Goal: Check status: Check status

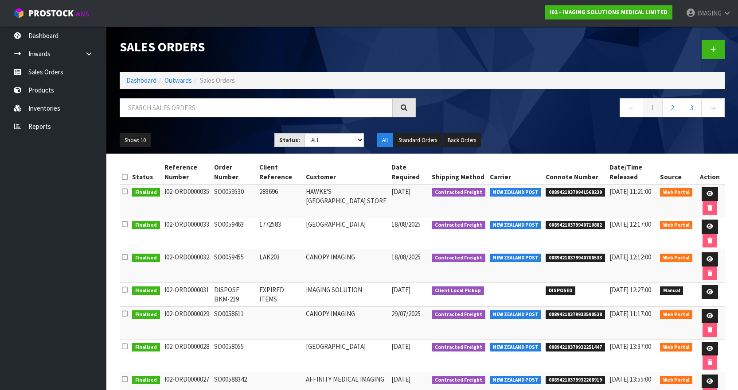
click at [560, 192] on span "00894210379941568239" at bounding box center [575, 192] width 59 height 9
copy span "00894210379941568239"
